Goal: Find specific page/section: Find specific page/section

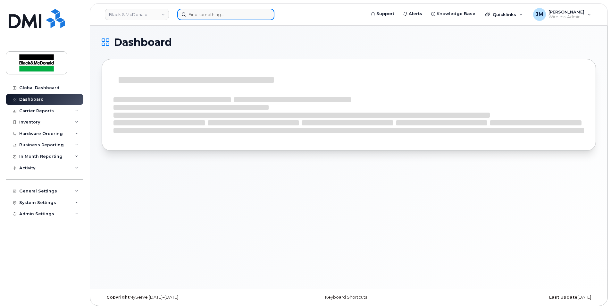
click at [226, 16] on input at bounding box center [225, 15] width 97 height 12
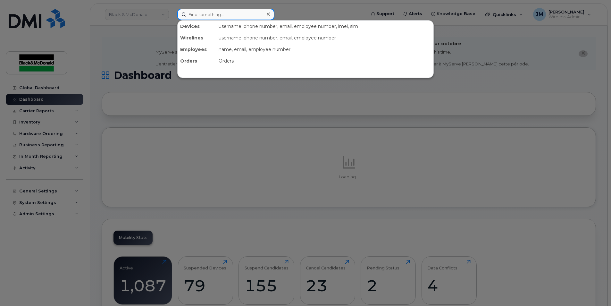
paste input "Vishal Sagar"
type input "Vishal Sagar"
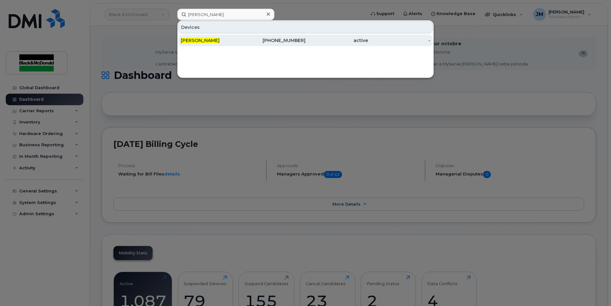
click at [194, 39] on span "Vishal Sagar" at bounding box center [200, 41] width 39 height 6
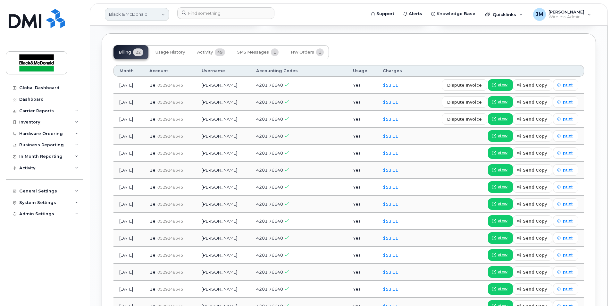
scroll to position [577, 0]
